Goal: Entertainment & Leisure: Consume media (video, audio)

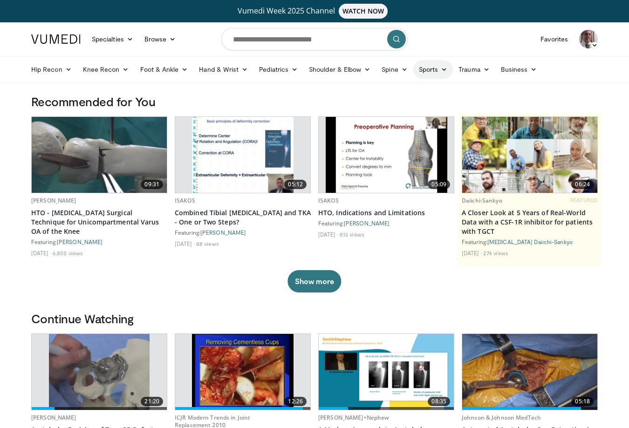
click at [414, 71] on link "Sports" at bounding box center [433, 69] width 40 height 19
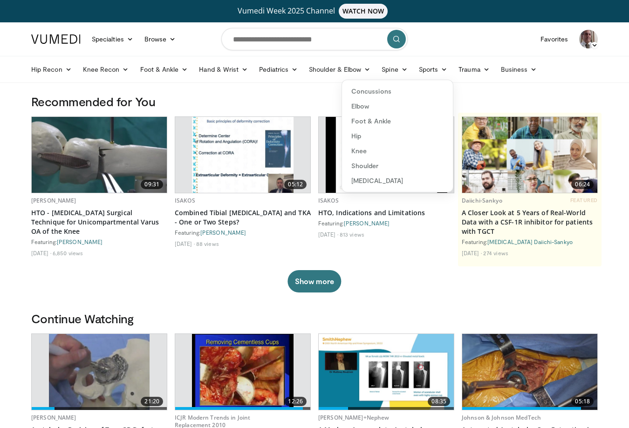
click at [618, 35] on header "Specialties Adult & Family Medicine Allergy, Asthma, Immunology Anesthesiology …" at bounding box center [314, 52] width 629 height 61
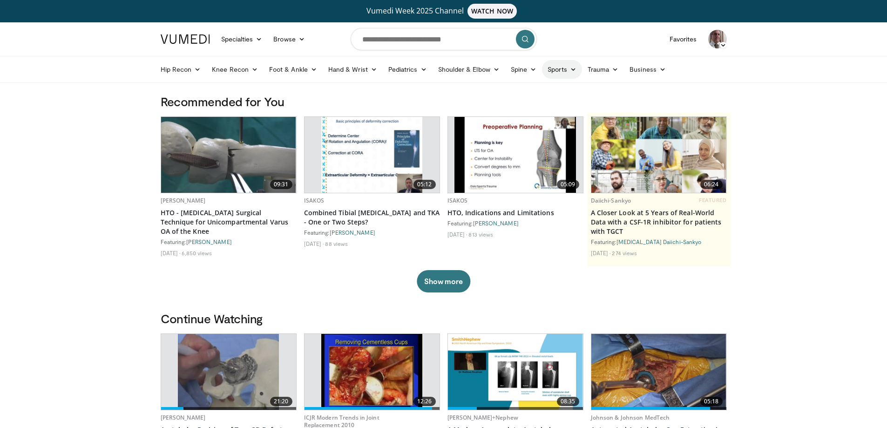
click at [565, 70] on link "Sports" at bounding box center [562, 69] width 40 height 19
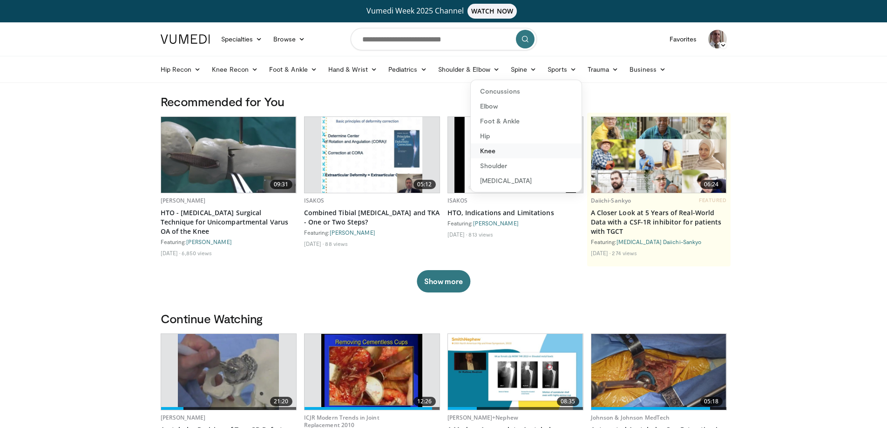
click at [485, 148] on link "Knee" at bounding box center [526, 150] width 111 height 15
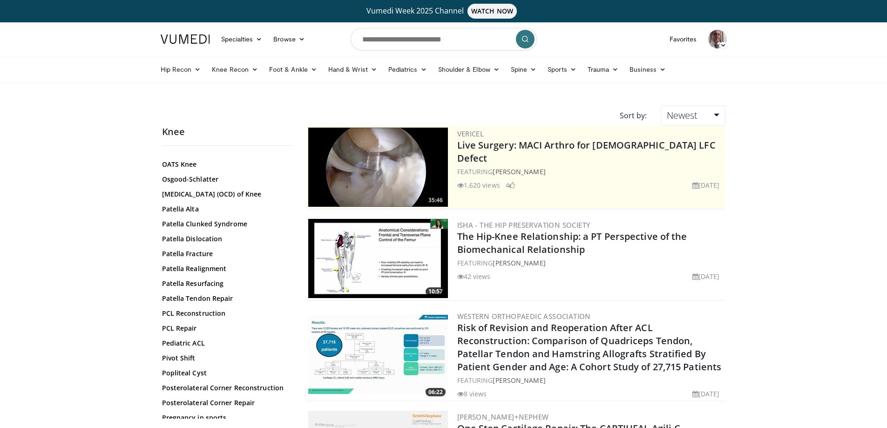
scroll to position [838, 0]
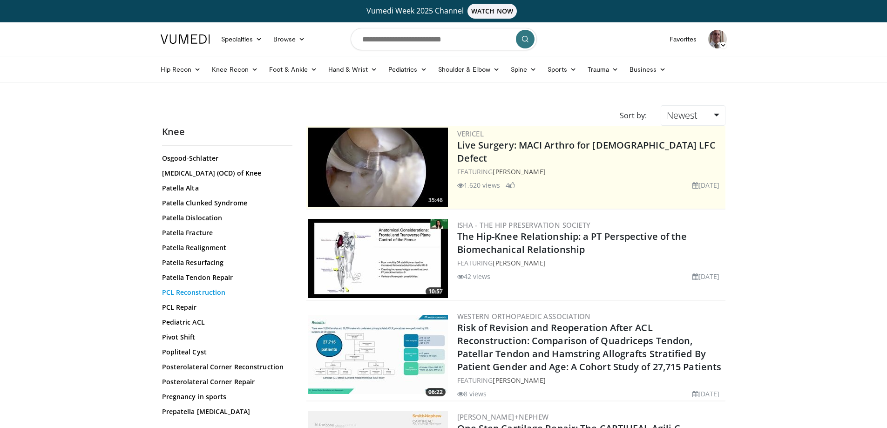
click at [198, 297] on link "PCL Reconstruction" at bounding box center [225, 292] width 126 height 9
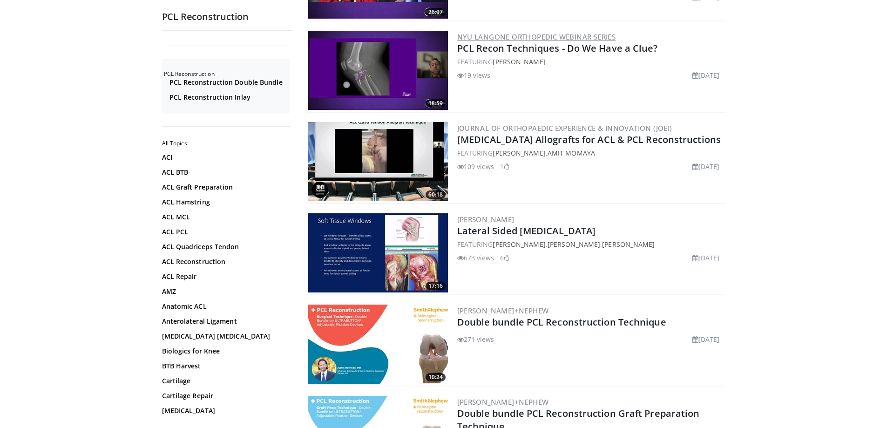
scroll to position [326, 0]
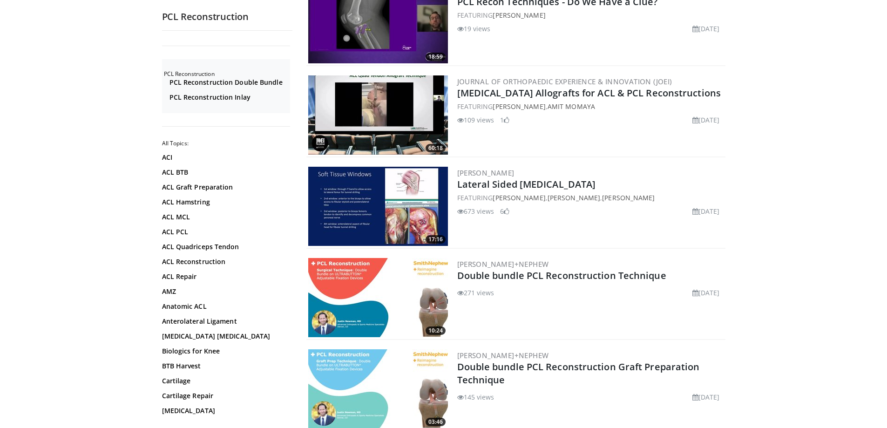
click at [408, 205] on img at bounding box center [378, 206] width 140 height 79
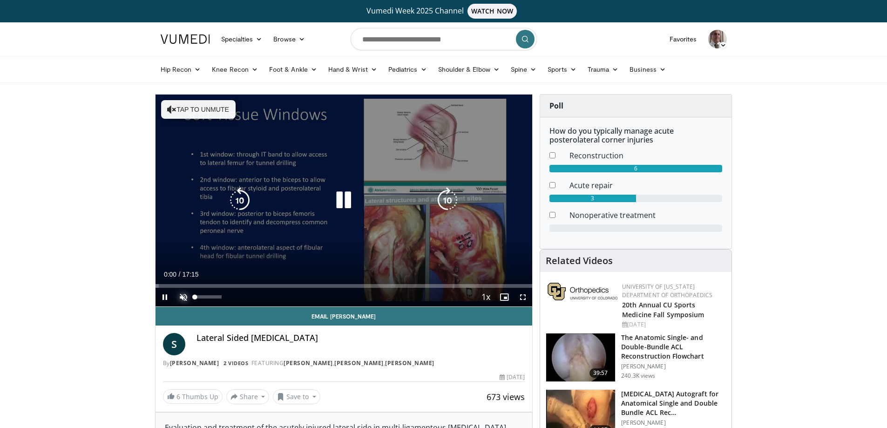
click at [183, 297] on span "Video Player" at bounding box center [183, 297] width 19 height 19
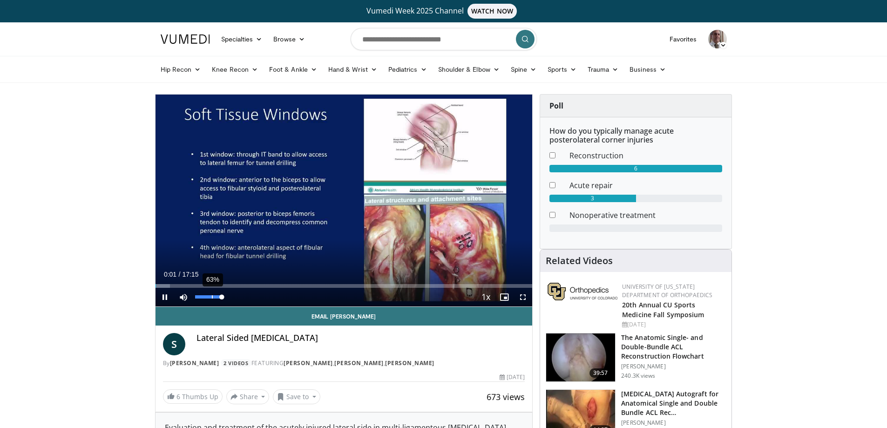
click at [211, 295] on div "63%" at bounding box center [208, 297] width 33 height 19
click at [222, 299] on div "Volume Level" at bounding box center [208, 296] width 27 height 3
click at [523, 300] on span "Video Player" at bounding box center [523, 297] width 19 height 19
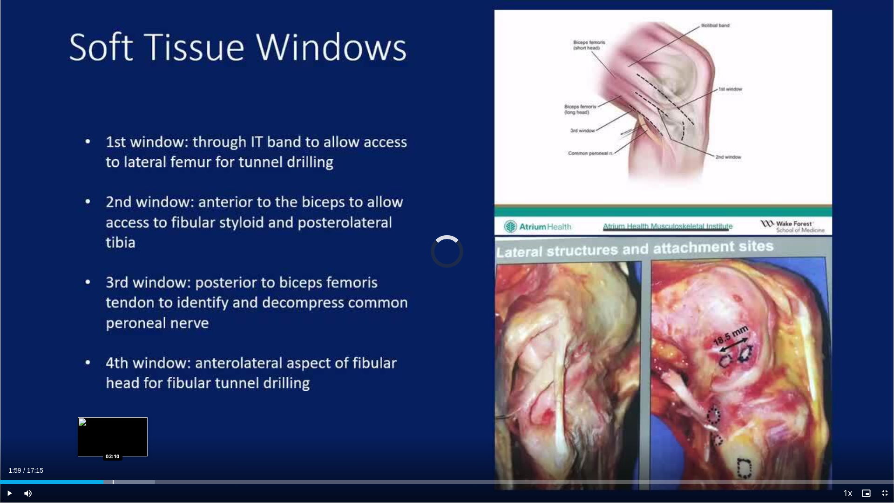
click at [113, 428] on div "Loaded : 17.36% 02:10 02:10" at bounding box center [447, 479] width 894 height 9
click at [120, 428] on div "Loaded : 19.29% 02:13 02:19" at bounding box center [447, 482] width 894 height 4
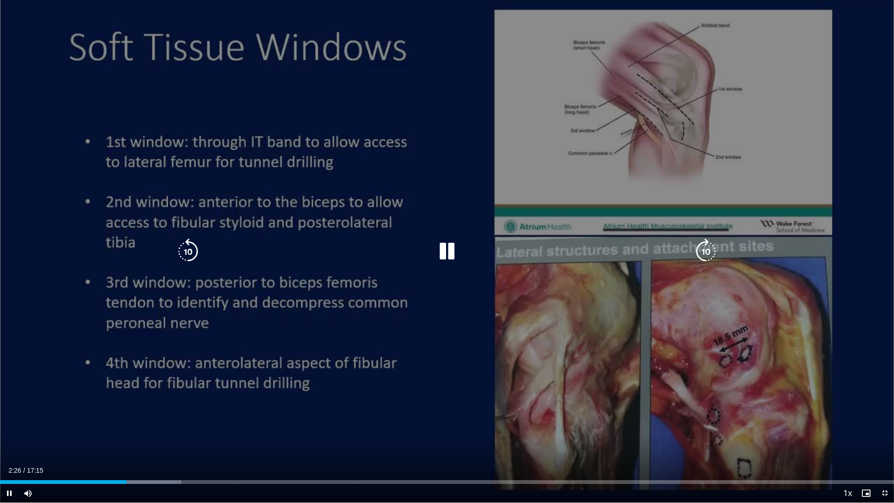
click at [676, 272] on div "10 seconds Tap to unmute" at bounding box center [447, 251] width 894 height 502
click at [449, 253] on icon "Video Player" at bounding box center [447, 251] width 26 height 26
click at [777, 87] on div "10 seconds Tap to unmute" at bounding box center [447, 251] width 894 height 502
click at [452, 249] on icon "Video Player" at bounding box center [447, 251] width 26 height 26
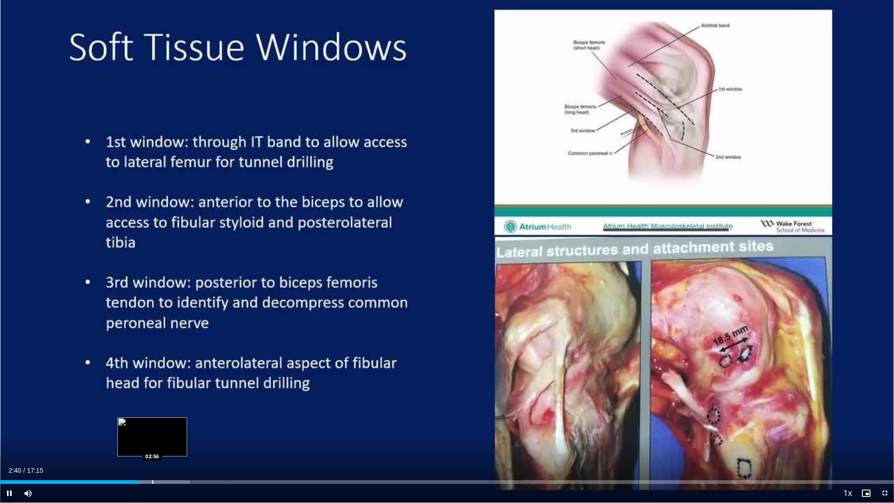
click at [152, 428] on div "Progress Bar" at bounding box center [152, 482] width 1 height 4
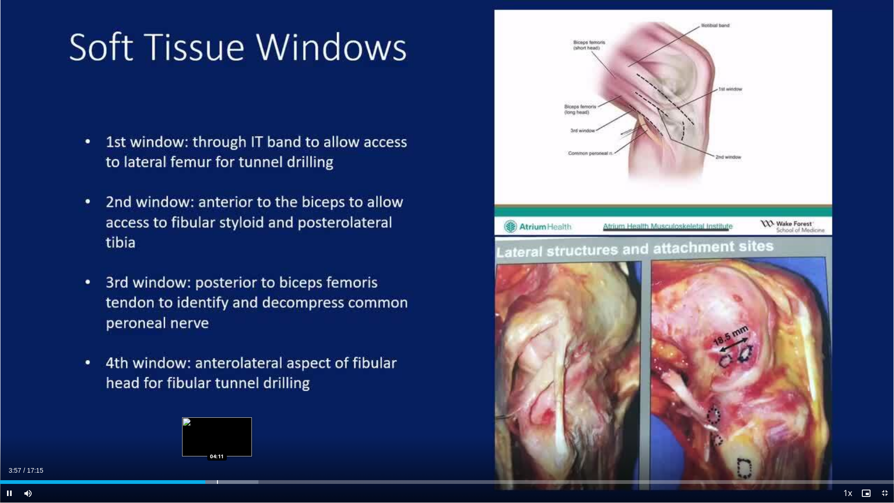
click at [217, 428] on div "Progress Bar" at bounding box center [217, 482] width 1 height 4
click at [227, 428] on div "Progress Bar" at bounding box center [229, 482] width 75 height 4
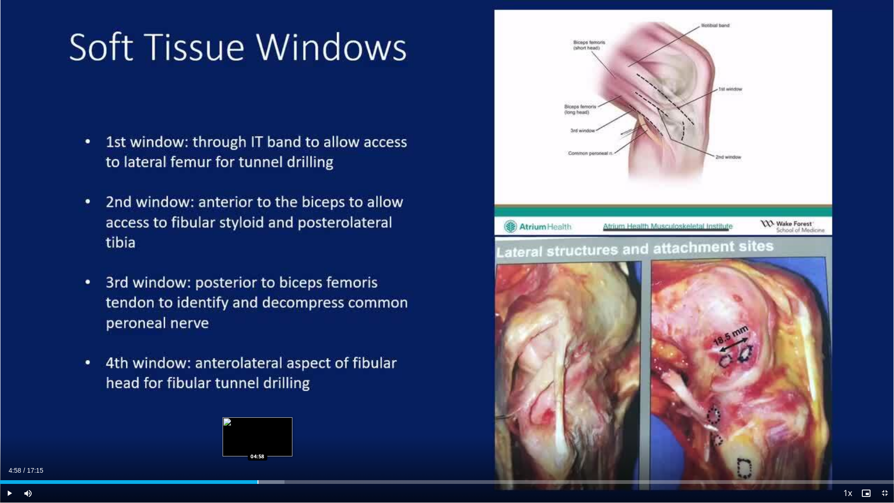
click at [258, 428] on div "Loaded : 31.83% 04:26 04:58" at bounding box center [447, 482] width 894 height 4
click at [275, 428] on div "Loaded : 31.83% 04:59 05:18" at bounding box center [447, 482] width 894 height 4
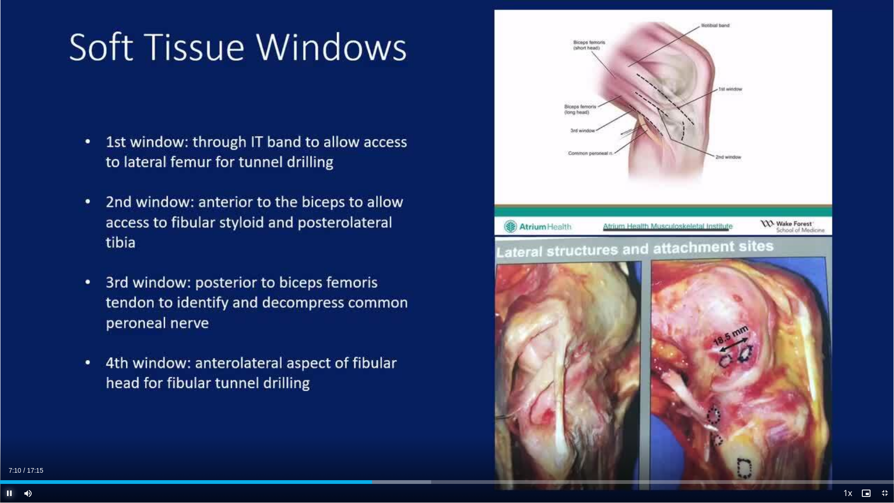
click at [7, 428] on span "Video Player" at bounding box center [9, 493] width 19 height 19
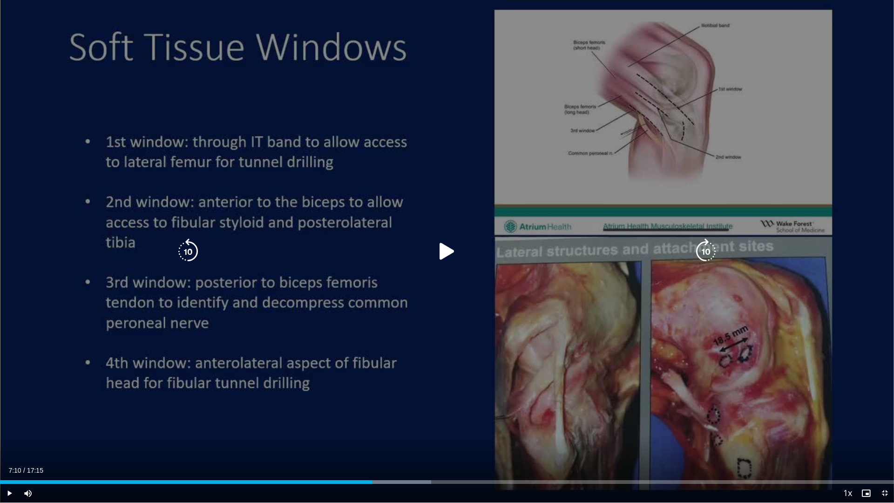
click at [33, 265] on div "10 seconds Tap to unmute" at bounding box center [447, 251] width 894 height 502
drag, startPoint x: 34, startPoint y: 266, endPoint x: 69, endPoint y: 275, distance: 36.5
click at [69, 275] on div "10 seconds Tap to unmute" at bounding box center [447, 251] width 894 height 502
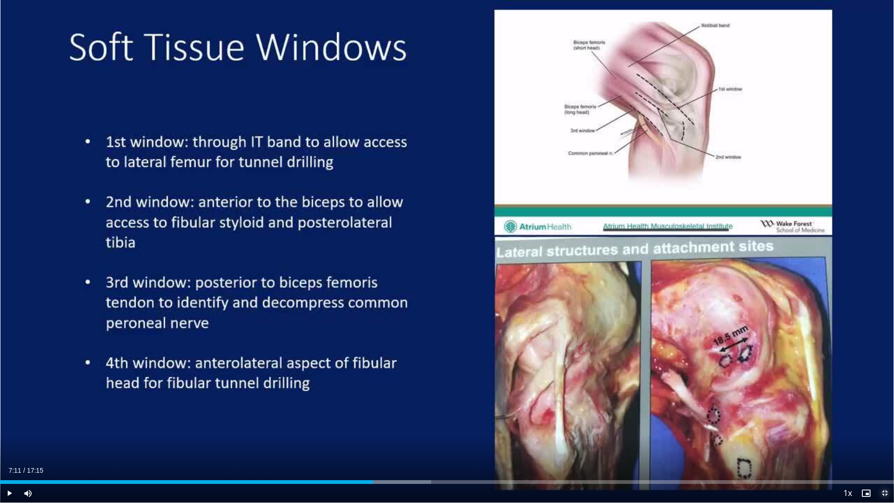
click at [886, 428] on span "Video Player" at bounding box center [885, 493] width 19 height 19
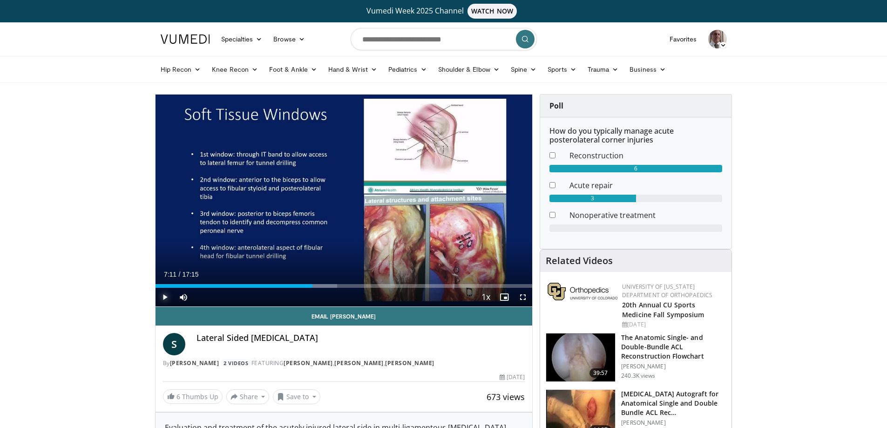
click at [165, 296] on span "Video Player" at bounding box center [165, 297] width 19 height 19
click at [310, 285] on div "Progress Bar" at bounding box center [310, 286] width 1 height 4
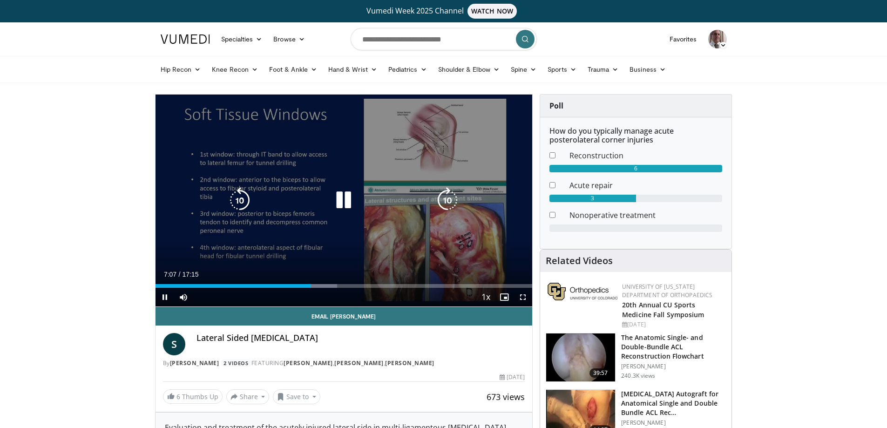
click at [175, 207] on div "10 seconds Tap to unmute" at bounding box center [344, 201] width 377 height 212
drag, startPoint x: 163, startPoint y: 203, endPoint x: 252, endPoint y: 241, distance: 97.0
click at [252, 241] on div "10 seconds Tap to unmute" at bounding box center [344, 201] width 377 height 212
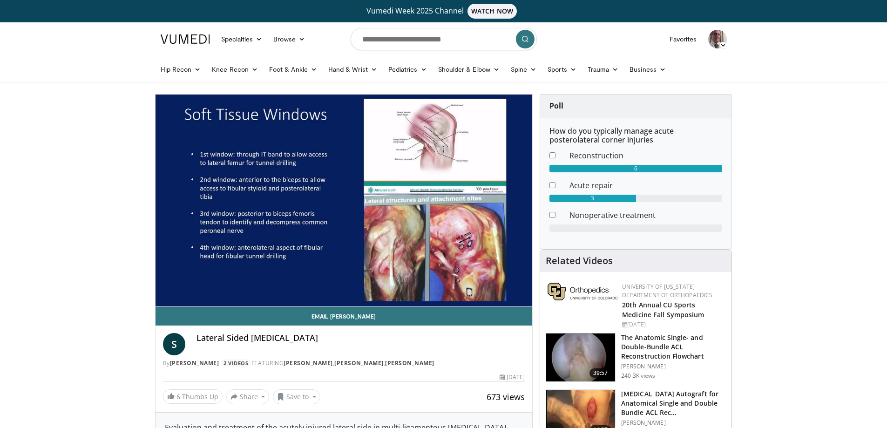
click at [430, 355] on div "Lateral Sided [MEDICAL_DATA]" at bounding box center [361, 344] width 329 height 22
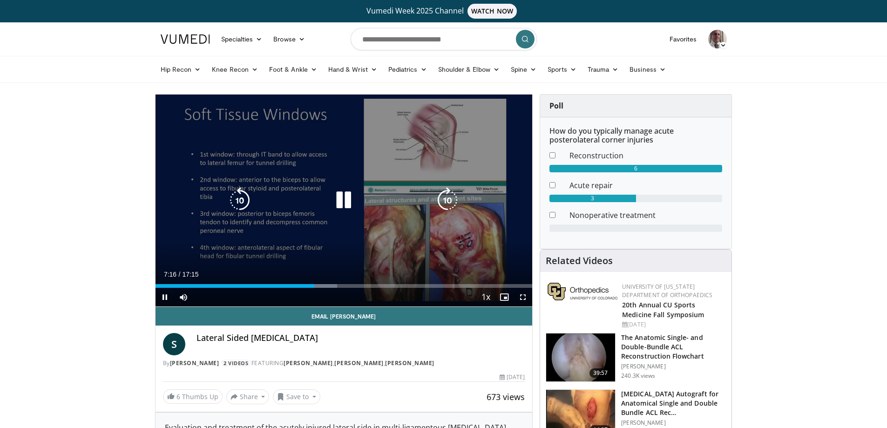
drag, startPoint x: 309, startPoint y: 144, endPoint x: 522, endPoint y: 297, distance: 262.0
click at [522, 297] on video-js "**********" at bounding box center [344, 201] width 377 height 212
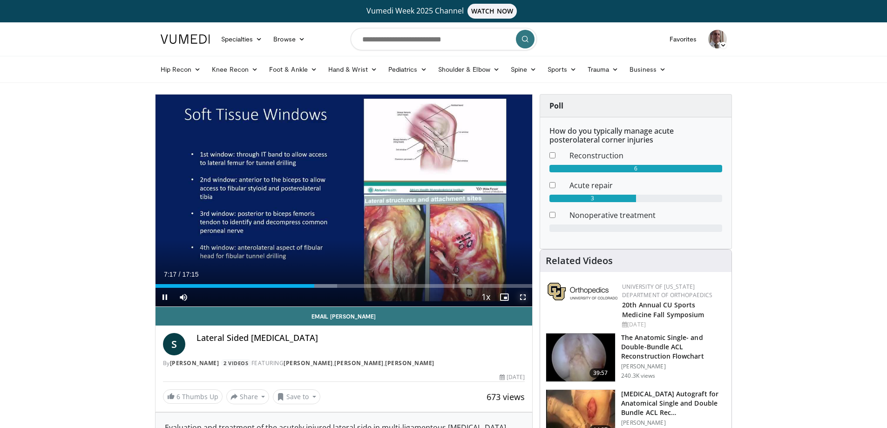
click at [523, 297] on span "Video Player" at bounding box center [523, 297] width 19 height 19
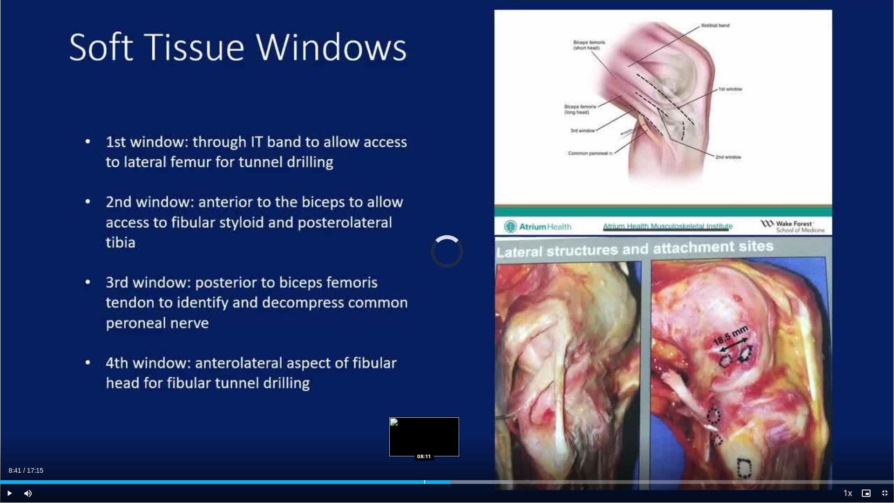
click at [424, 428] on div "Progress Bar" at bounding box center [424, 482] width 1 height 4
click at [414, 428] on div "Loaded : 54.01% 07:58 07:58" at bounding box center [447, 479] width 894 height 9
click at [396, 428] on div "Loaded : 52.08% 07:59 07:38" at bounding box center [447, 479] width 894 height 9
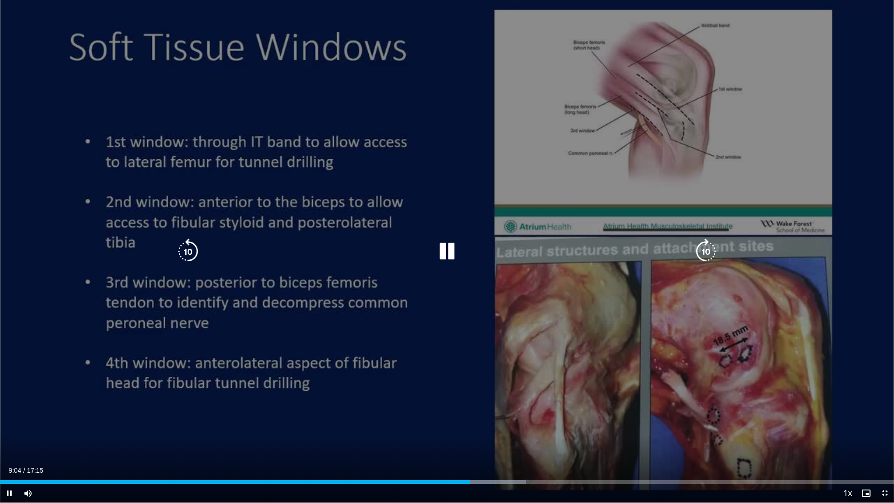
click at [795, 91] on div "10 seconds Tap to unmute" at bounding box center [447, 251] width 894 height 502
click at [446, 253] on icon "Video Player" at bounding box center [447, 251] width 26 height 26
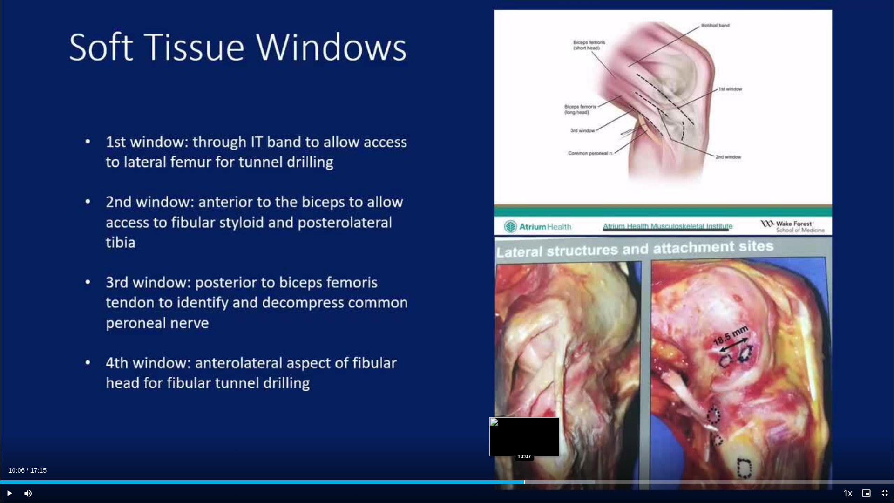
click at [524, 428] on div "Loaded : 66.55% 10:06 10:07" at bounding box center [447, 479] width 894 height 9
click at [511, 428] on div "Loaded : 66.55% 10:07 09:53" at bounding box center [447, 479] width 894 height 9
click at [500, 428] on div "Loaded : 57.87% 09:51 09:51" at bounding box center [447, 479] width 894 height 9
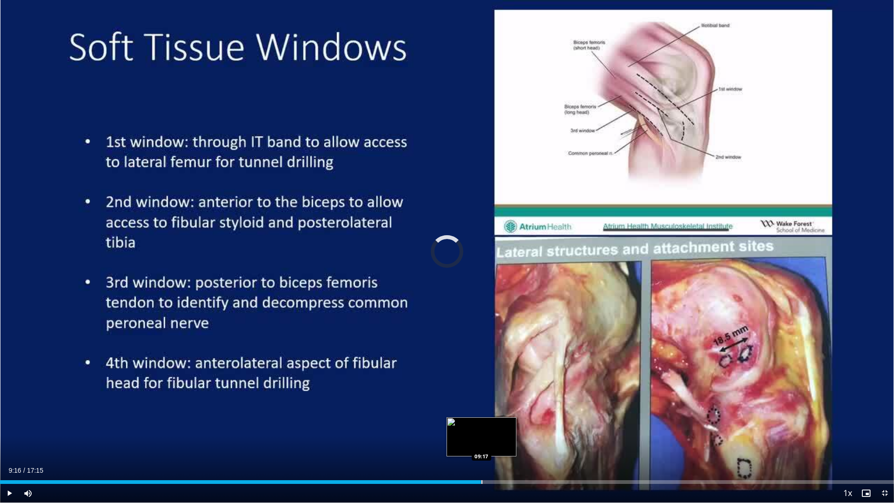
click at [481, 428] on div "Loaded : 0.00% 09:16 09:17" at bounding box center [447, 482] width 894 height 4
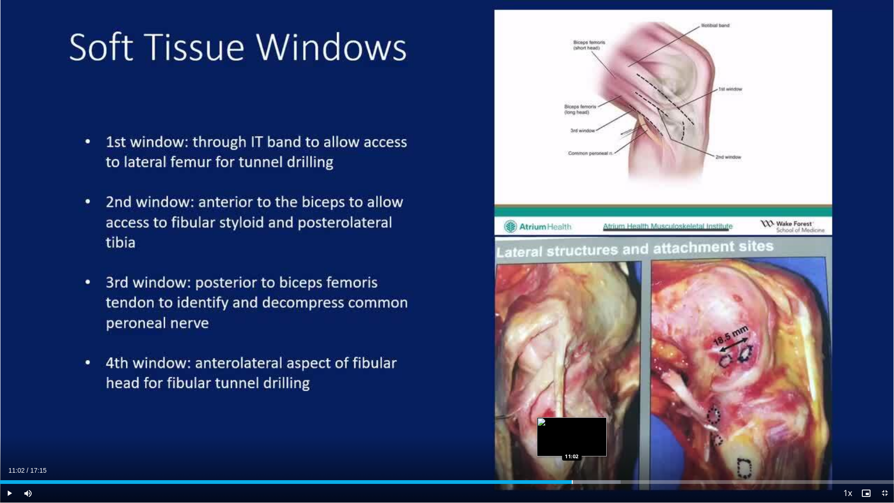
click at [572, 428] on div "Progress Bar" at bounding box center [572, 482] width 1 height 4
click at [581, 428] on div "Current Time 11:02 / Duration 17:15 Pause Skip Backward Skip Forward Mute 100% …" at bounding box center [447, 493] width 894 height 19
click at [590, 428] on div "Progress Bar" at bounding box center [589, 482] width 82 height 4
click at [614, 428] on video-js "**********" at bounding box center [447, 251] width 894 height 503
click at [611, 428] on div "Loaded : 72.34% 11:47 11:47" at bounding box center [447, 482] width 894 height 4
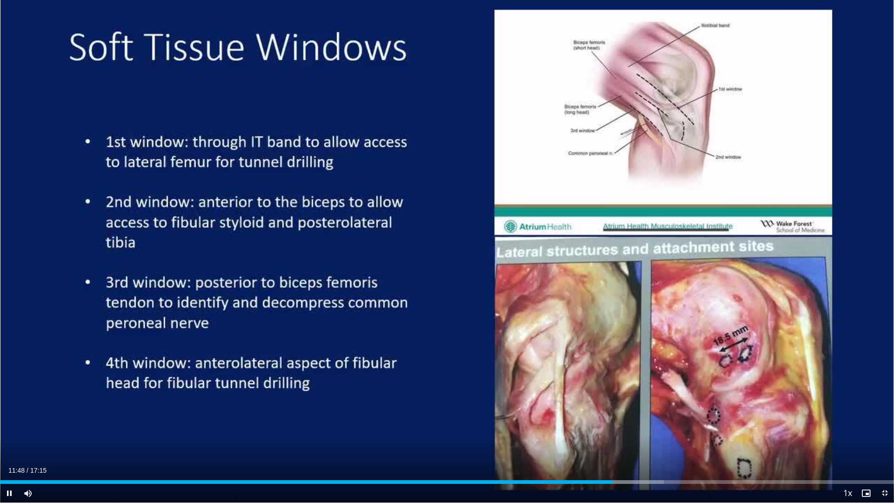
click at [623, 428] on div "Current Time 11:48 / Duration 17:15 Pause Skip Backward Skip Forward Mute 100% …" at bounding box center [447, 493] width 894 height 19
click at [883, 428] on span "Video Player" at bounding box center [885, 493] width 19 height 19
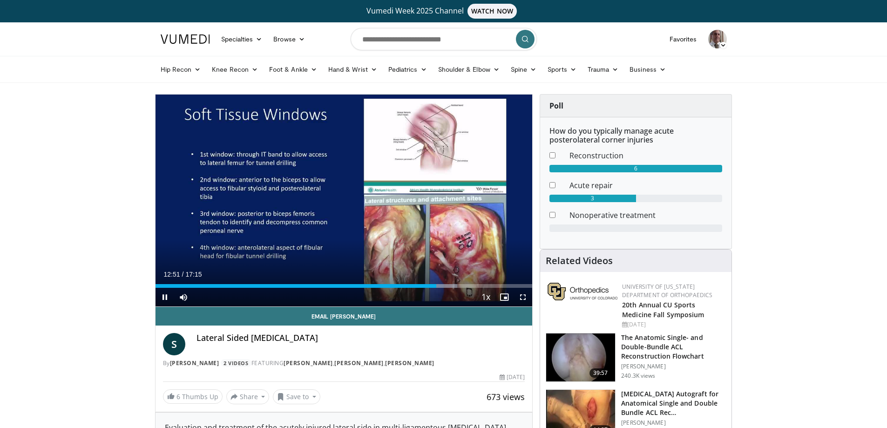
click at [467, 288] on div "Current Time 12:51 / Duration 17:15 Pause Skip Backward Skip Forward Mute 100% …" at bounding box center [344, 297] width 377 height 19
click at [466, 286] on div "Progress Bar" at bounding box center [466, 286] width 1 height 4
click at [523, 298] on span "Video Player" at bounding box center [523, 297] width 19 height 19
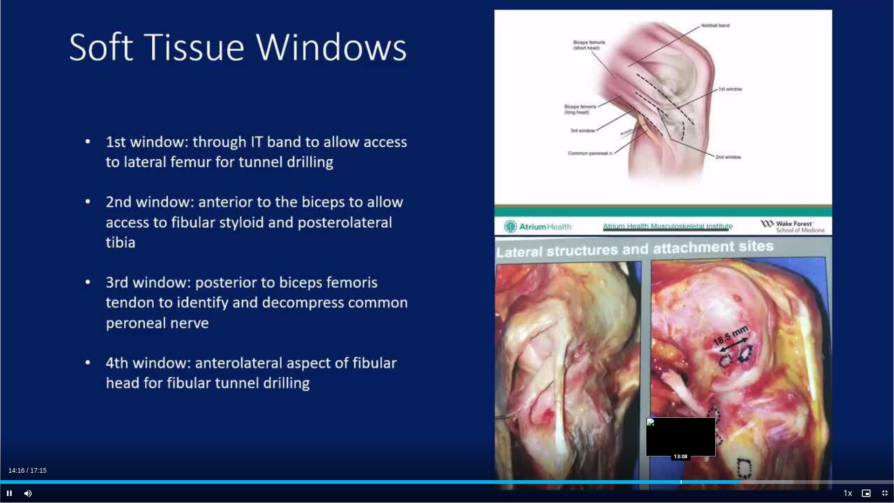
click at [681, 428] on div "Progress Bar" at bounding box center [681, 482] width 1 height 4
click at [699, 428] on div "Progress Bar" at bounding box center [699, 482] width 1 height 4
click at [703, 428] on div "Loaded : 84.05% 13:29 13:34" at bounding box center [447, 482] width 894 height 4
click at [713, 428] on div "Progress Bar" at bounding box center [713, 482] width 1 height 4
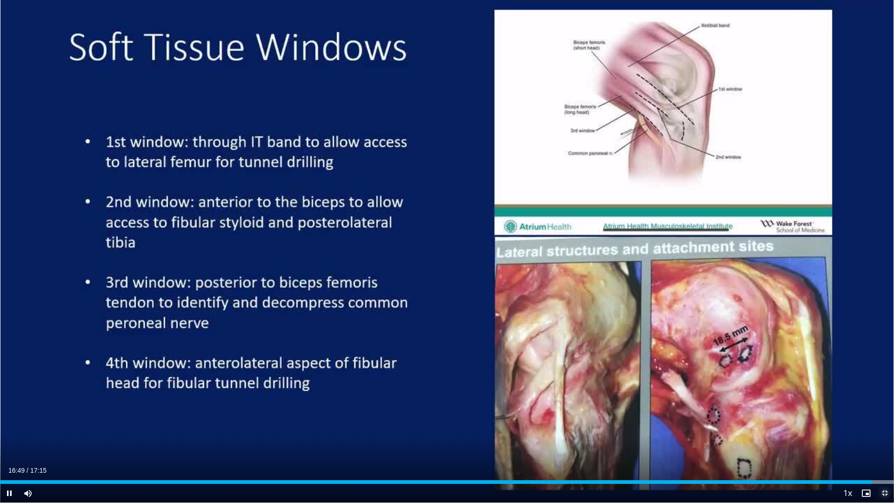
click at [883, 428] on span "Video Player" at bounding box center [885, 493] width 19 height 19
